Goal: Information Seeking & Learning: Learn about a topic

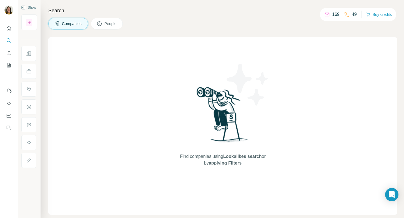
click at [193, 31] on div "Search Companies People Find companies using Lookalikes search or by applying F…" at bounding box center [223, 109] width 364 height 218
click at [11, 27] on icon "Quick start" at bounding box center [9, 29] width 6 height 6
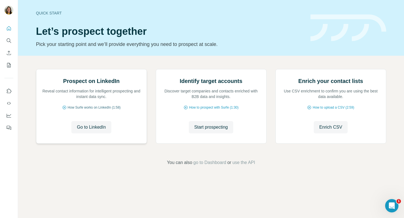
click at [102, 110] on span "How Surfe works on LinkedIn (1:58)" at bounding box center [94, 107] width 53 height 5
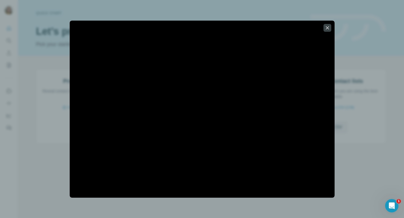
click at [42, 157] on div at bounding box center [202, 109] width 404 height 218
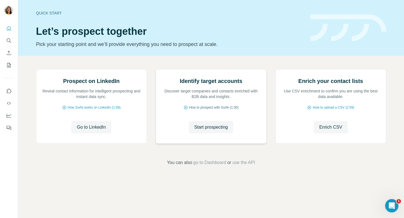
click at [207, 110] on span "How to prospect with Surfe (1:30)" at bounding box center [213, 107] width 49 height 5
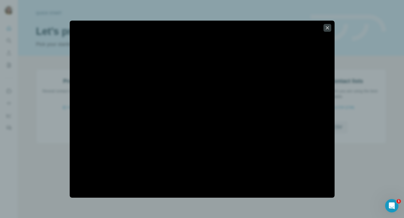
click at [363, 51] on div at bounding box center [202, 109] width 404 height 218
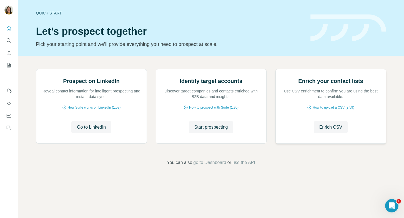
click at [334, 99] on div "Enrich your contact lists Use CSV enrichment to confirm you are using the best …" at bounding box center [330, 88] width 99 height 22
click at [333, 99] on p "Use CSV enrichment to confirm you are using the best data available." at bounding box center [330, 93] width 99 height 11
click at [10, 66] on icon "My lists" at bounding box center [9, 65] width 6 height 6
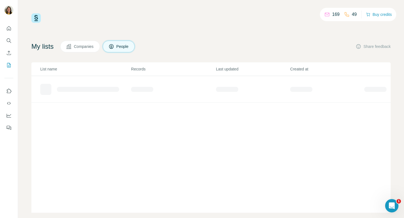
click at [162, 57] on div "My lists Companies People Share feedback List name Records Last updated Created…" at bounding box center [211, 127] width 360 height 172
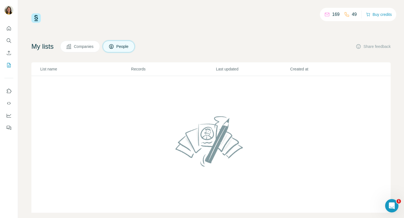
click at [162, 57] on div "My lists Companies People Share feedback List name Records Last updated Created…" at bounding box center [211, 127] width 360 height 172
click at [146, 137] on td at bounding box center [211, 144] width 360 height 137
click at [83, 48] on span "Companies" at bounding box center [84, 47] width 20 height 6
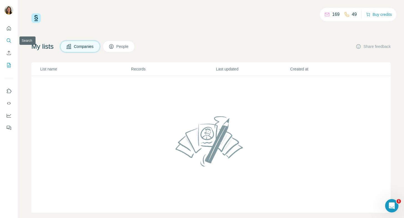
click at [8, 43] on button "Search" at bounding box center [8, 41] width 9 height 10
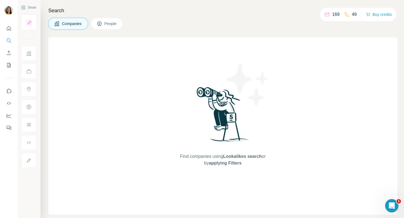
click at [32, 33] on div at bounding box center [29, 90] width 16 height 153
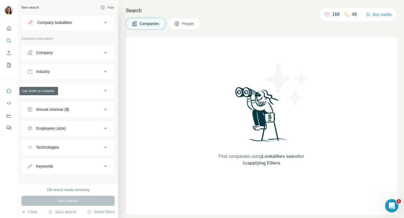
click at [12, 89] on button "Use Surfe on LinkedIn" at bounding box center [8, 91] width 9 height 10
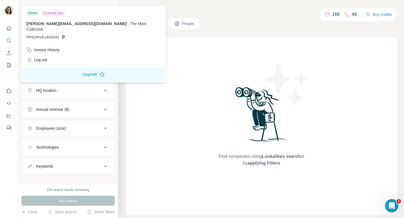
click at [11, 11] on img at bounding box center [8, 10] width 9 height 9
click at [71, 24] on span "[PERSON_NAME][EMAIL_ADDRESS][DOMAIN_NAME]" at bounding box center [76, 23] width 101 height 4
click at [10, 127] on icon "Feedback" at bounding box center [9, 128] width 6 height 6
click at [49, 47] on div "Invoice History" at bounding box center [42, 50] width 33 height 6
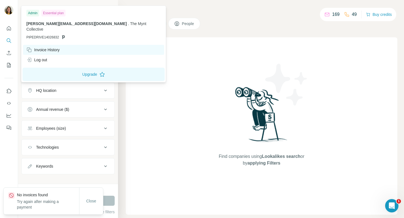
click at [56, 47] on div "Invoice History" at bounding box center [42, 50] width 33 height 6
click at [32, 12] on div "Admin" at bounding box center [32, 13] width 13 height 7
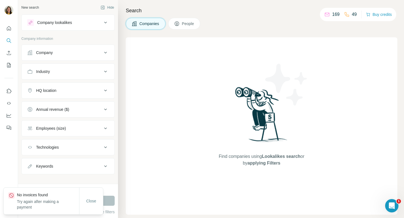
click at [234, 15] on div "Search Companies People Find companies using Lookalikes search or by applying F…" at bounding box center [261, 109] width 286 height 218
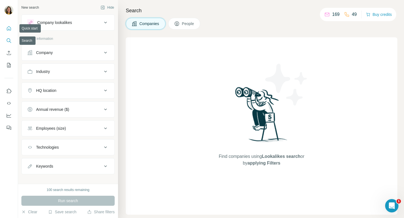
click at [10, 32] on button "Quick start" at bounding box center [8, 28] width 9 height 10
